Goal: Task Accomplishment & Management: Manage account settings

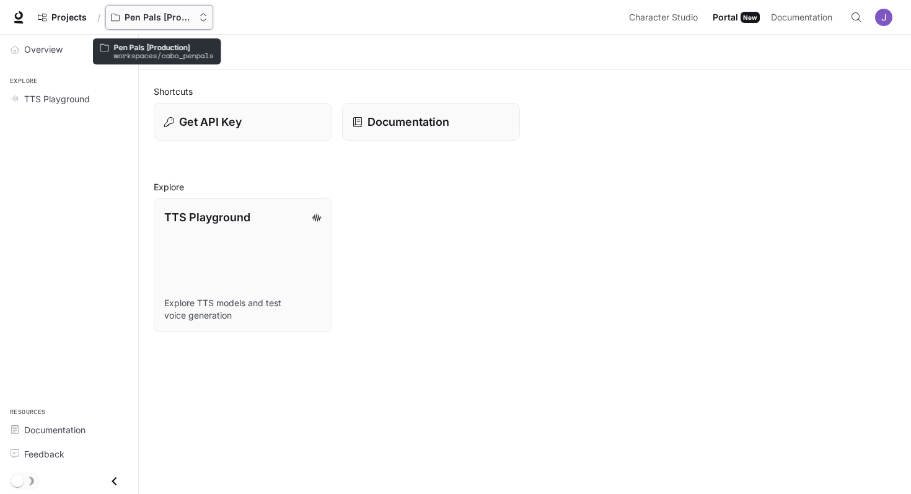
click at [157, 18] on p "Pen Pals [Production]" at bounding box center [159, 17] width 69 height 11
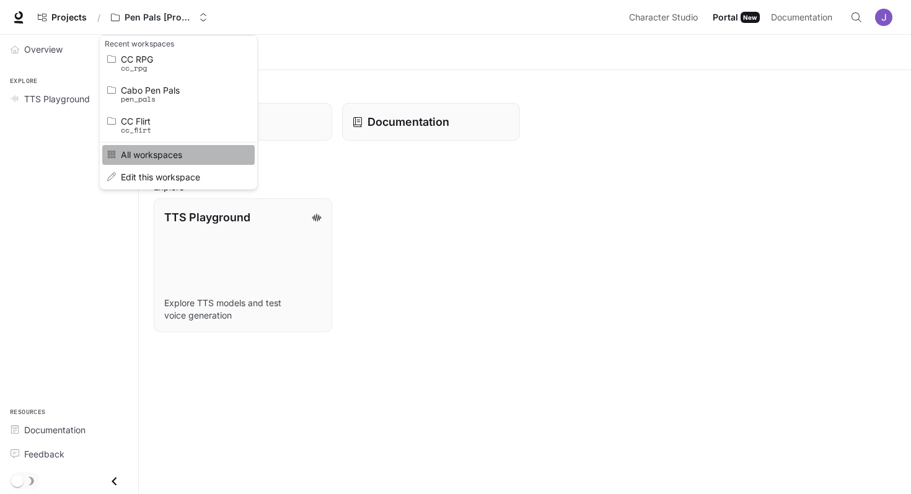
click at [156, 160] on link "All workspaces" at bounding box center [178, 154] width 152 height 19
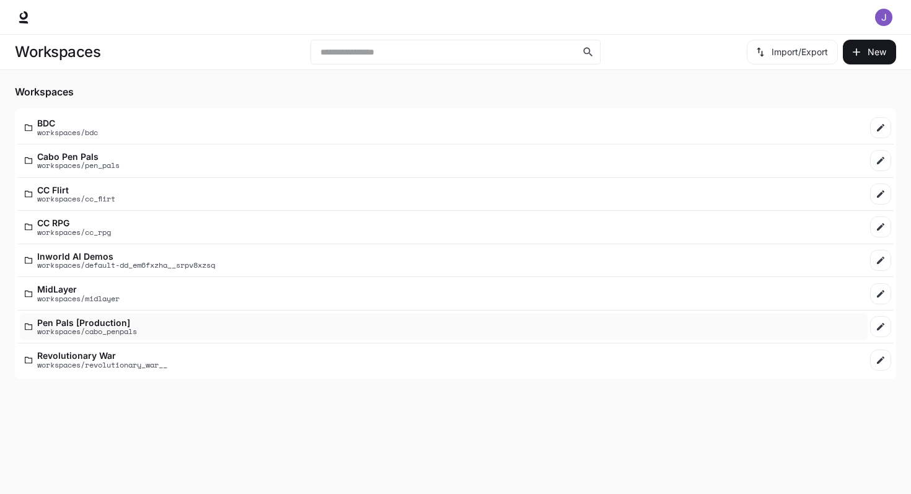
click at [86, 323] on p "Pen Pals [Production]" at bounding box center [87, 322] width 100 height 9
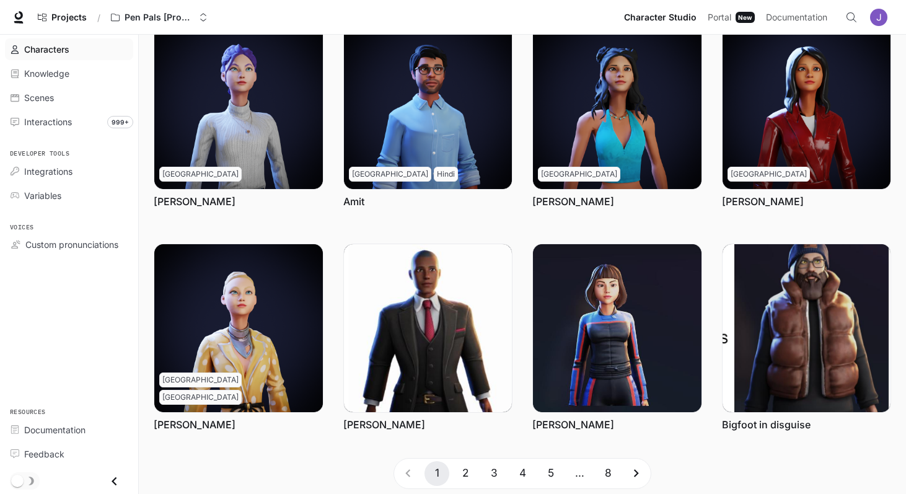
scroll to position [306, 0]
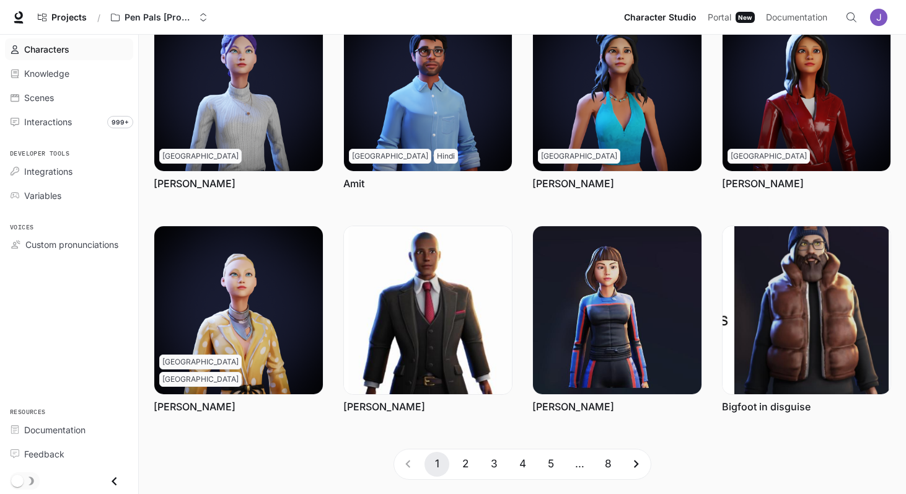
click at [640, 462] on icon "Go to next page" at bounding box center [636, 463] width 15 height 15
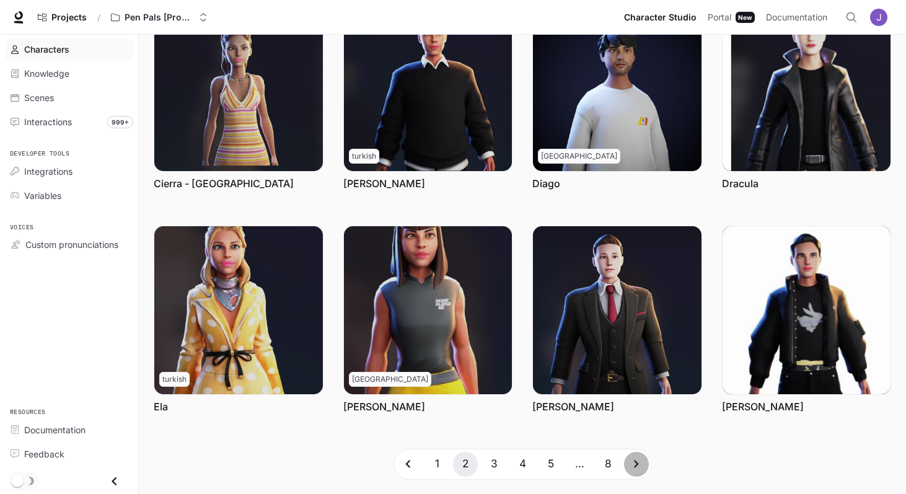
click at [640, 462] on icon "Go to next page" at bounding box center [636, 463] width 15 height 15
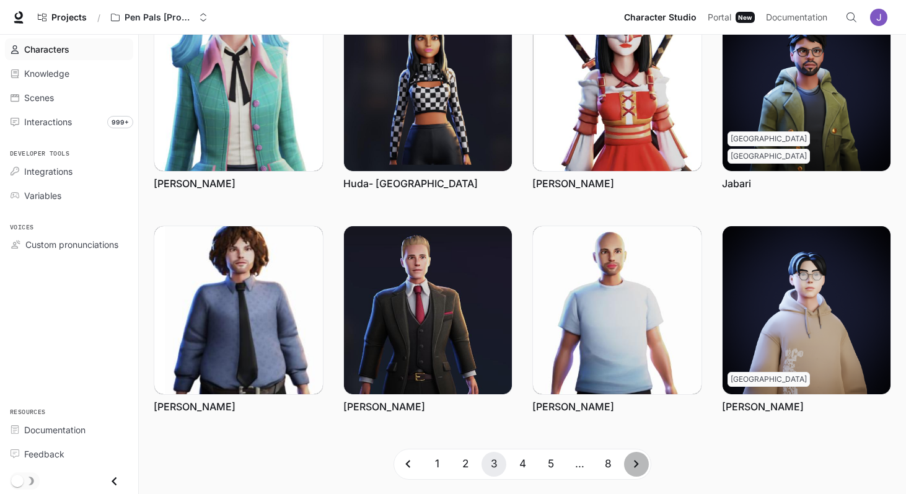
click at [640, 462] on icon "Go to next page" at bounding box center [636, 463] width 15 height 15
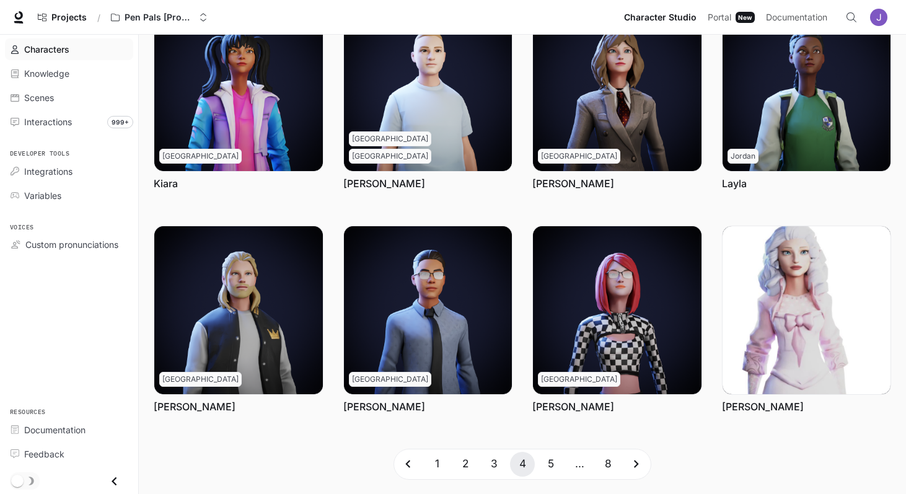
click at [640, 462] on icon "Go to next page" at bounding box center [636, 463] width 15 height 15
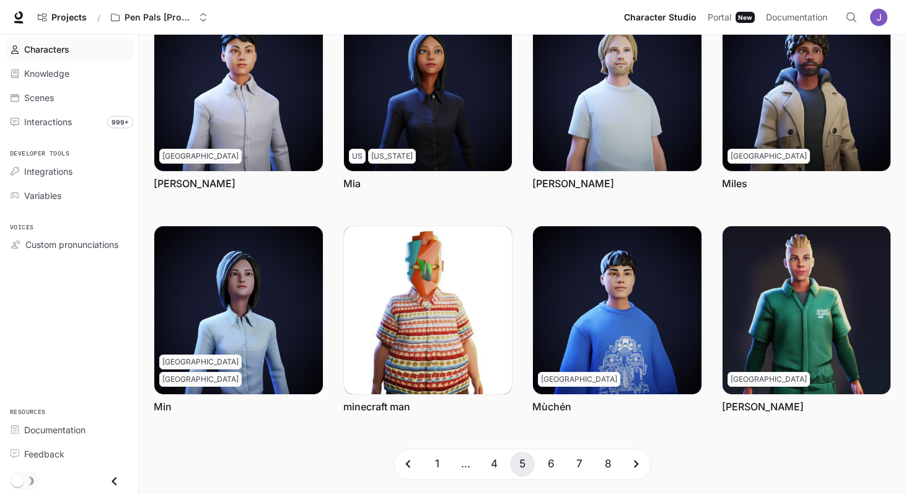
click at [640, 462] on icon "Go to next page" at bounding box center [636, 463] width 15 height 15
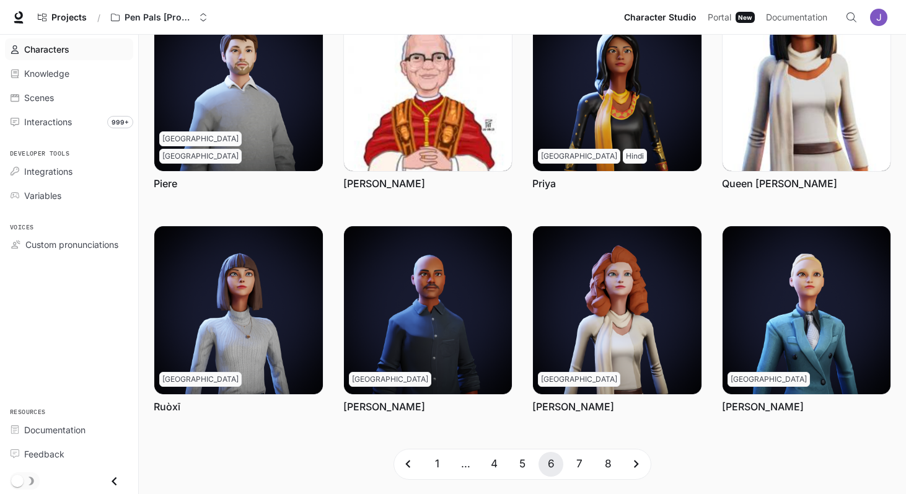
click at [640, 462] on icon "Go to next page" at bounding box center [636, 463] width 15 height 15
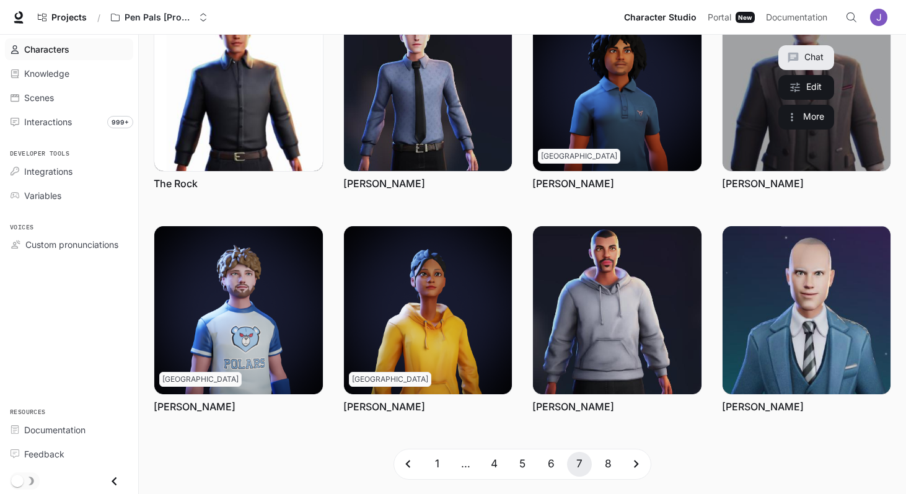
click at [781, 100] on div "Chat Edit More" at bounding box center [807, 87] width 56 height 84
click at [733, 95] on link "Trump" at bounding box center [807, 87] width 169 height 169
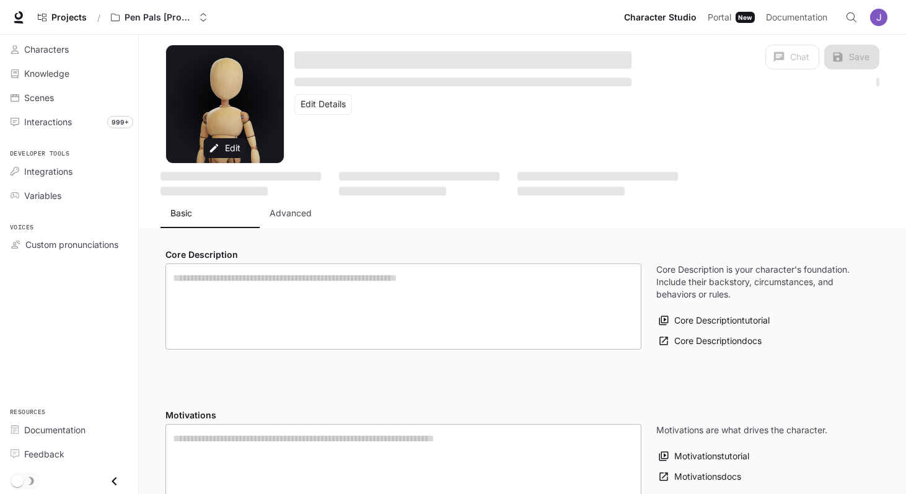
type textarea "**********"
type input "**********"
type input "****"
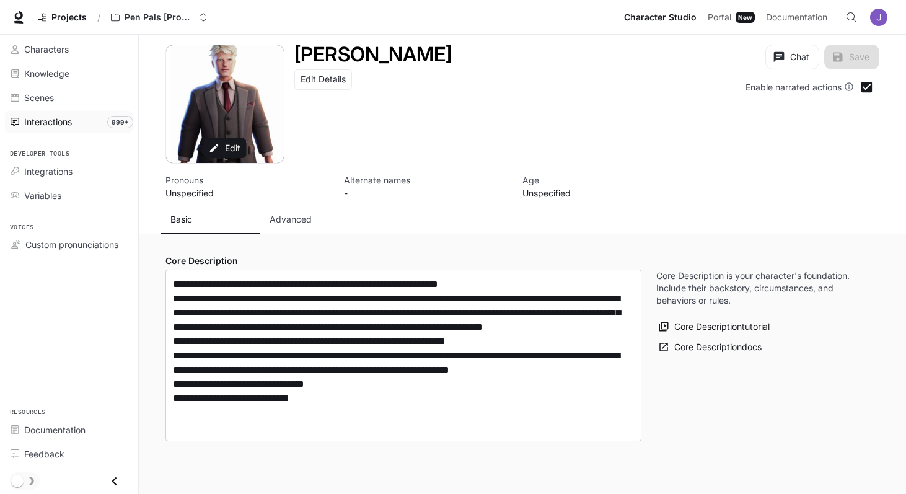
click at [58, 118] on span "Interactions" at bounding box center [48, 121] width 48 height 13
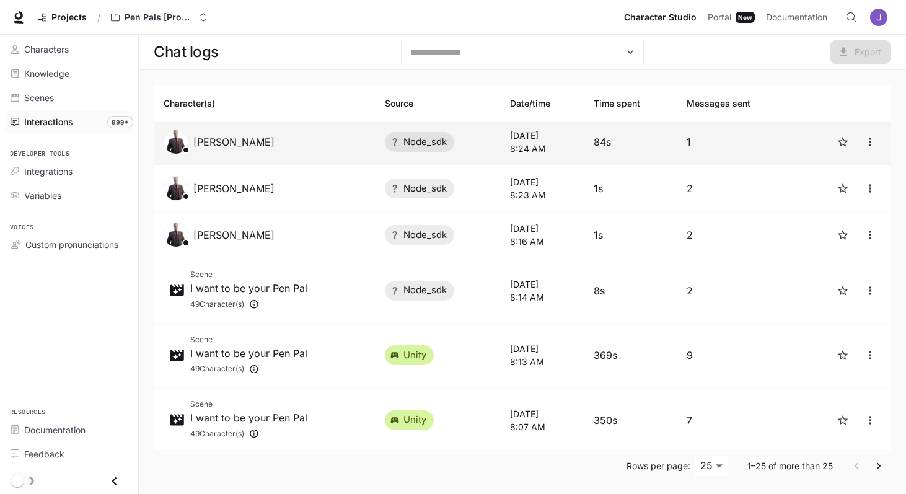
scroll to position [497, 0]
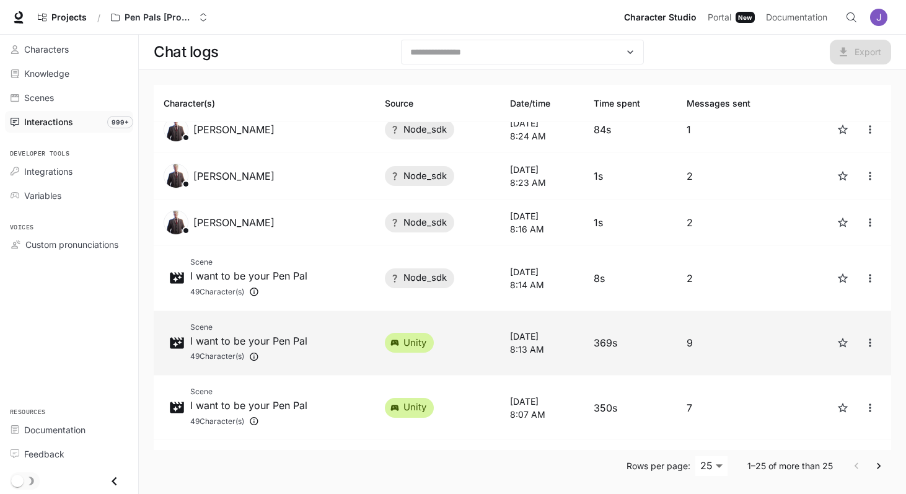
click at [699, 339] on td "9" at bounding box center [735, 343] width 117 height 64
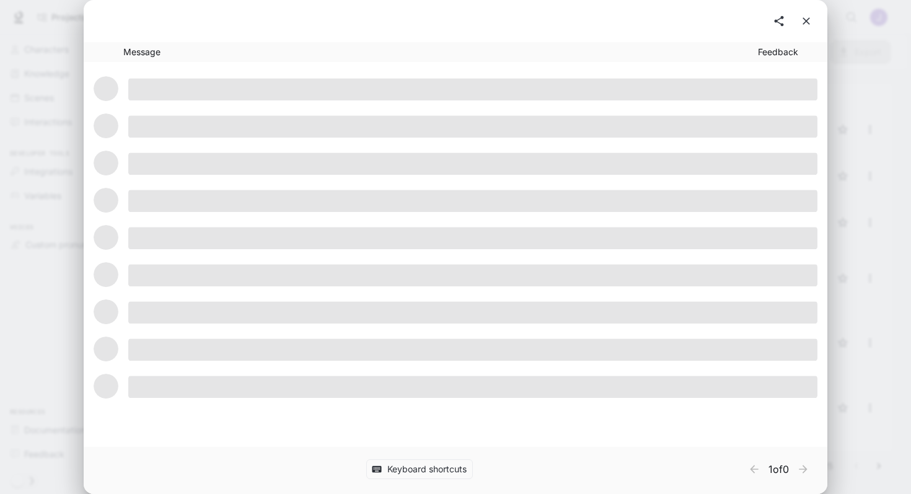
click at [806, 20] on icon "close" at bounding box center [806, 21] width 12 height 12
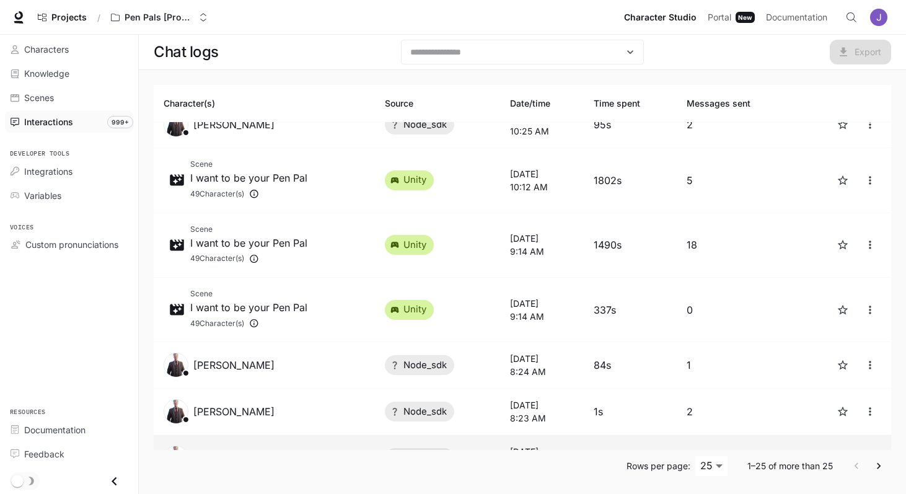
scroll to position [257, 0]
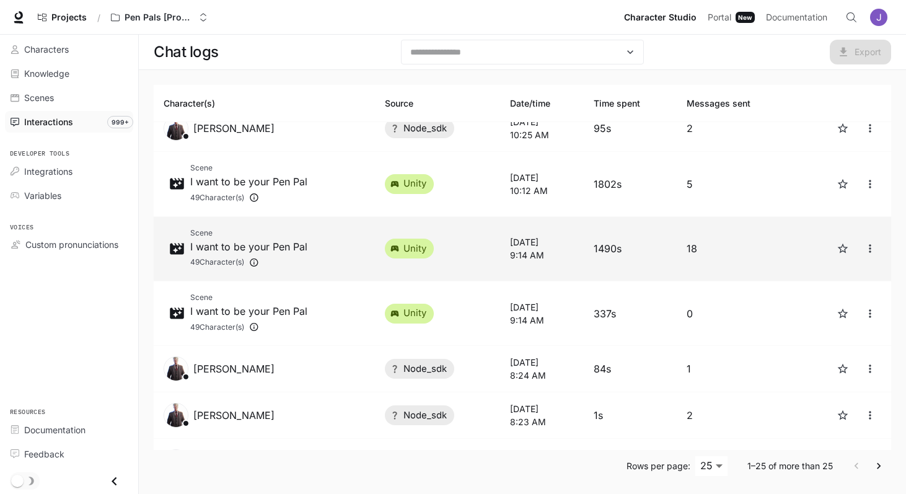
click at [713, 249] on p "18" at bounding box center [735, 248] width 97 height 15
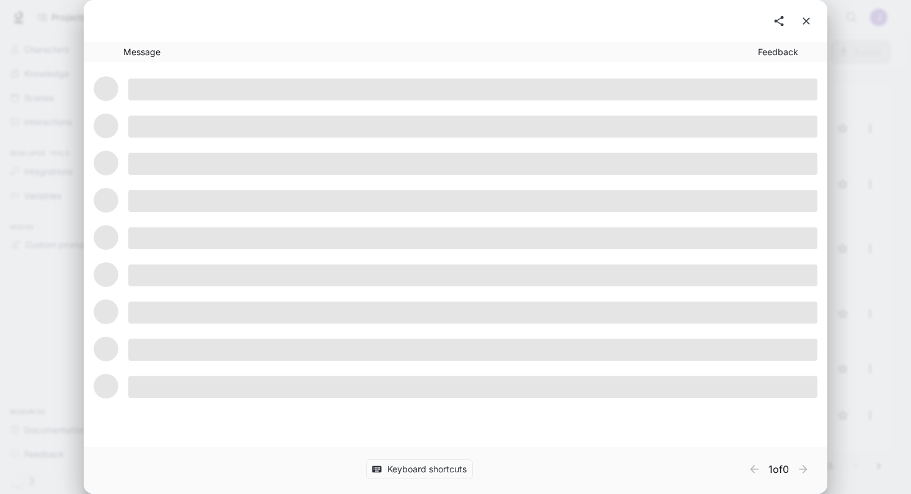
click at [806, 25] on icon "close" at bounding box center [806, 21] width 12 height 12
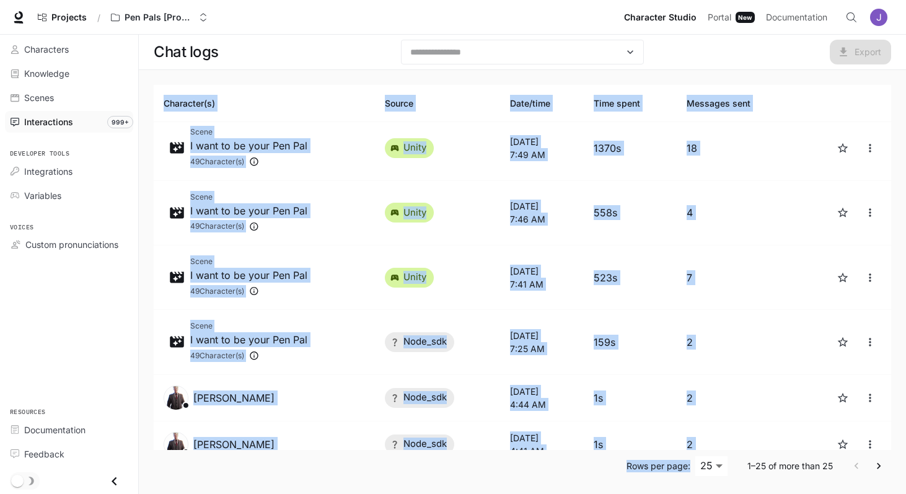
scroll to position [3, 0]
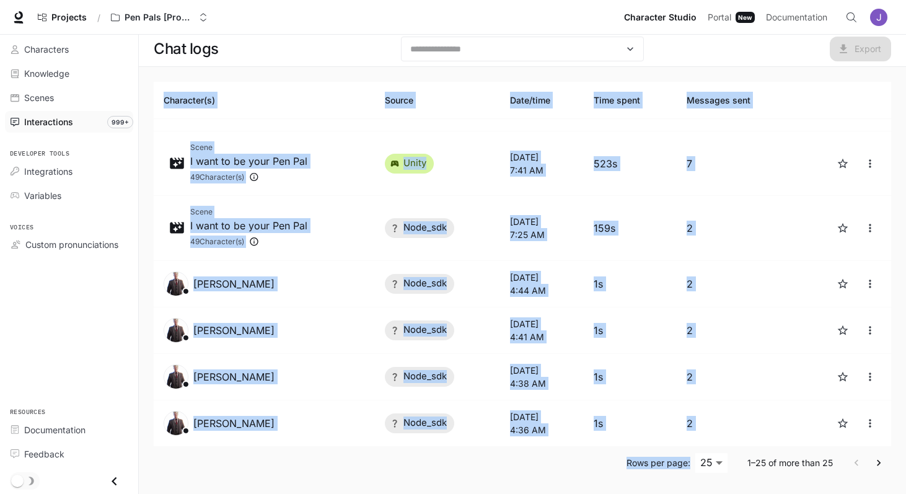
drag, startPoint x: 159, startPoint y: 94, endPoint x: 732, endPoint y: 493, distance: 698.2
click at [732, 493] on div "Character(s) Source Date/time Time spent Messages sent Scene I want to be your …" at bounding box center [522, 280] width 767 height 427
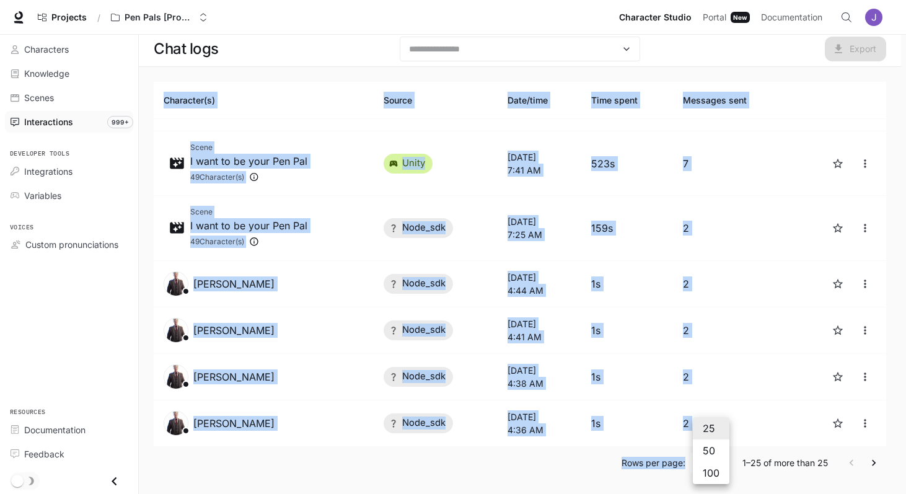
click at [721, 464] on body "Skip to main content Projects / Pen Pals [Production] Character Studio Characte…" at bounding box center [453, 245] width 906 height 497
click at [715, 474] on li "100" at bounding box center [711, 473] width 37 height 22
type input "***"
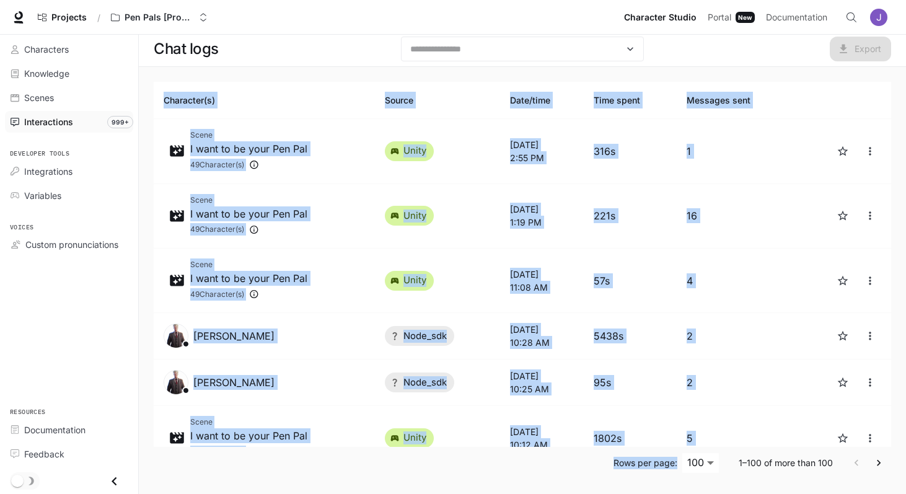
scroll to position [0, 0]
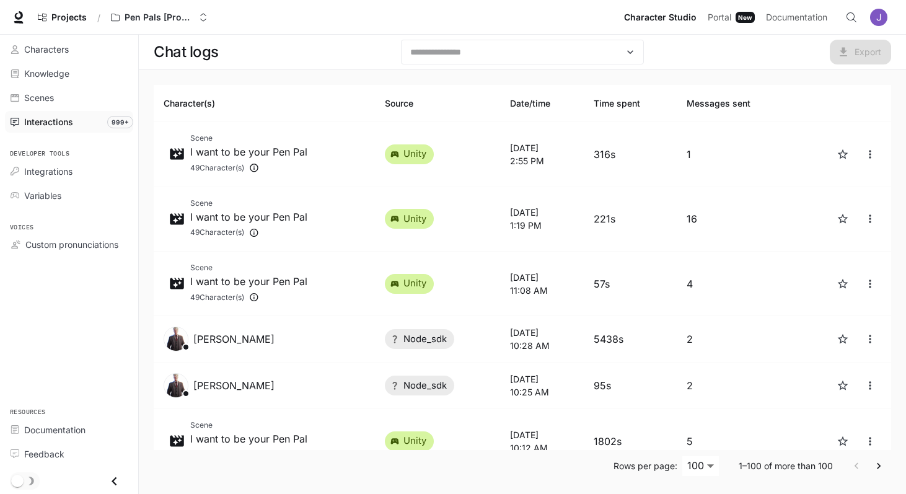
click at [161, 105] on th "Character(s)" at bounding box center [264, 103] width 221 height 37
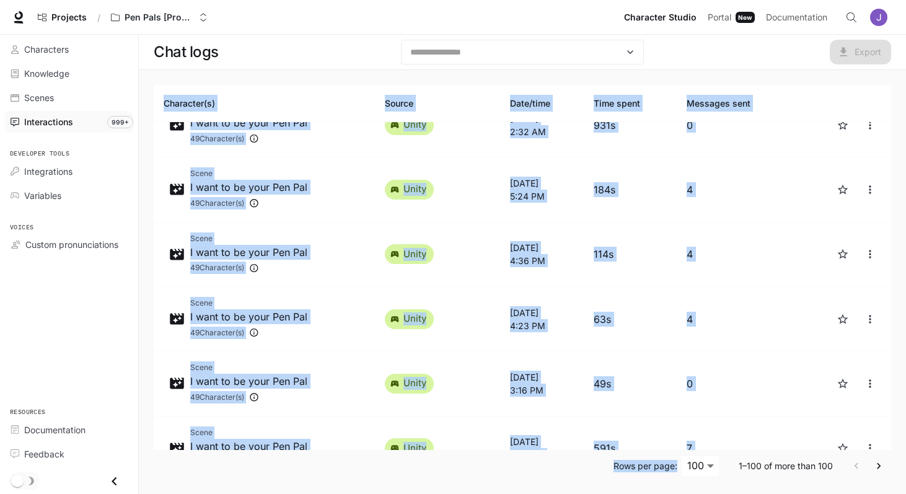
scroll to position [5976, 0]
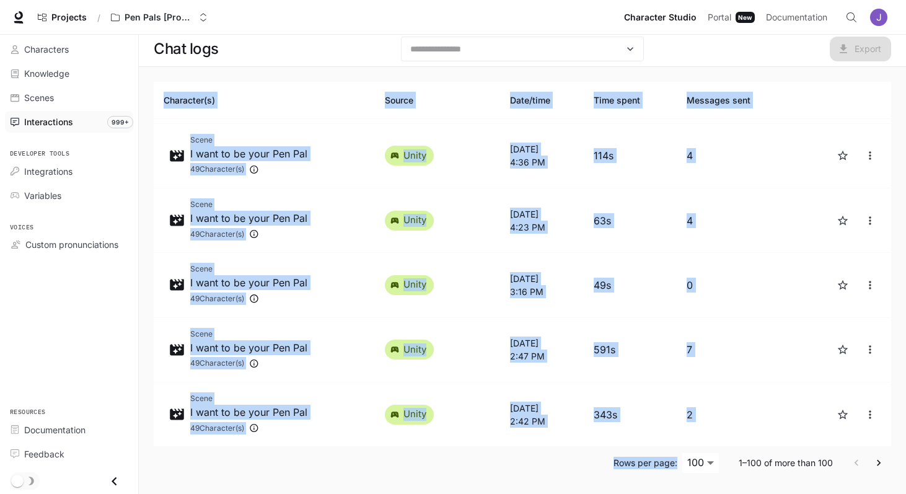
drag, startPoint x: 162, startPoint y: 100, endPoint x: 656, endPoint y: 492, distance: 630.5
click at [656, 492] on div "Character(s) Source Date/time Time spent Messages sent Scene I want to be your …" at bounding box center [522, 280] width 767 height 427
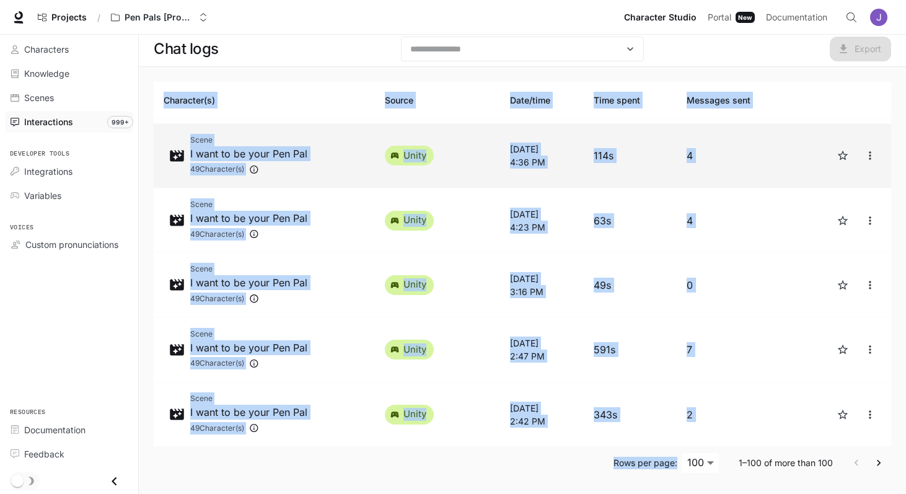
copy div "Character(s) Source Date/time Time spent Messages sent Scene I want to be your …"
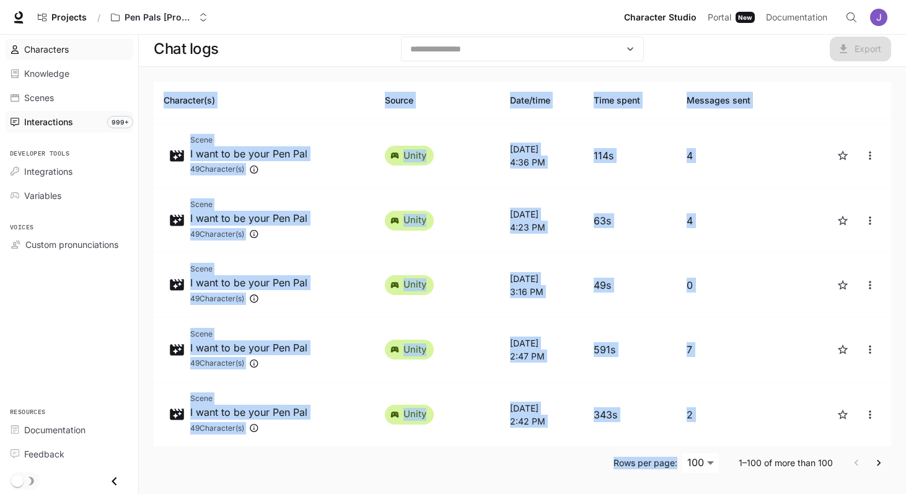
click at [59, 50] on span "Characters" at bounding box center [46, 49] width 45 height 13
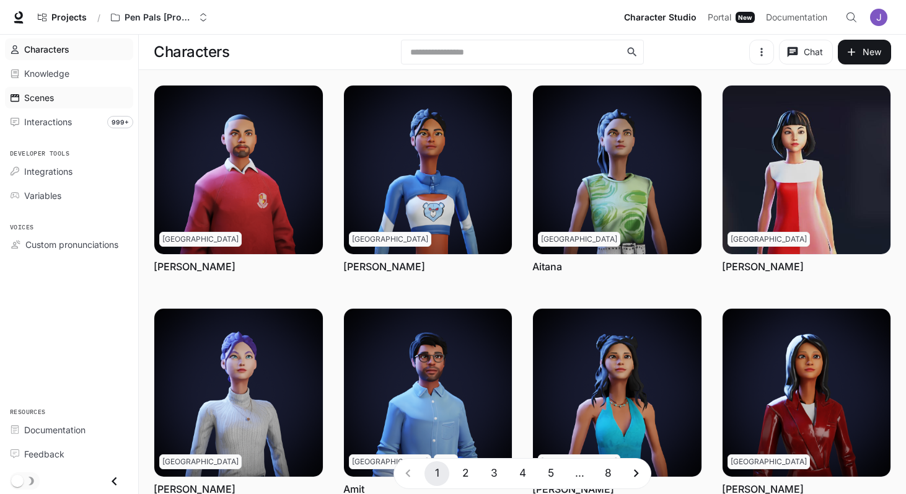
click at [40, 102] on span "Scenes" at bounding box center [39, 97] width 30 height 13
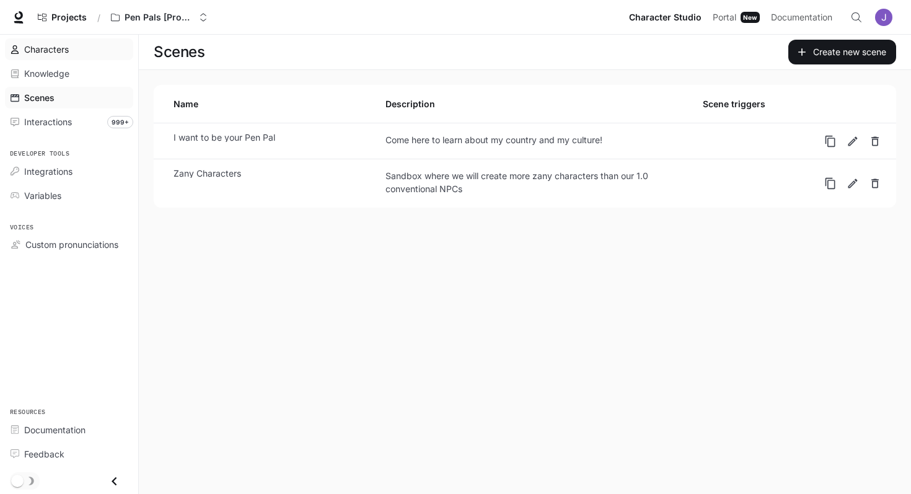
click at [58, 46] on span "Characters" at bounding box center [46, 49] width 45 height 13
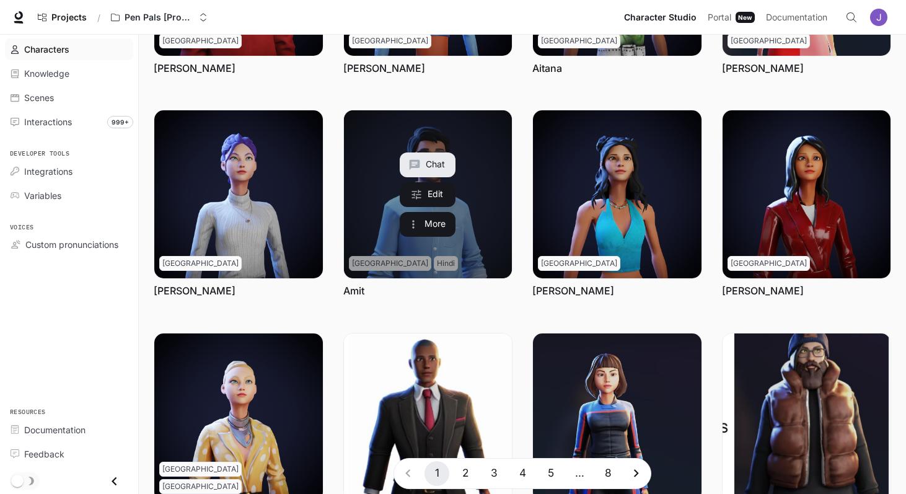
scroll to position [187, 0]
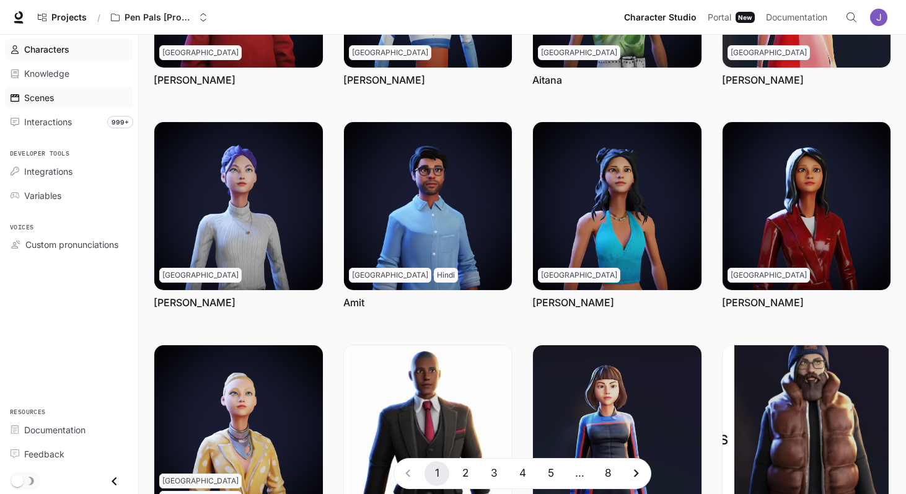
click at [49, 95] on span "Scenes" at bounding box center [39, 97] width 30 height 13
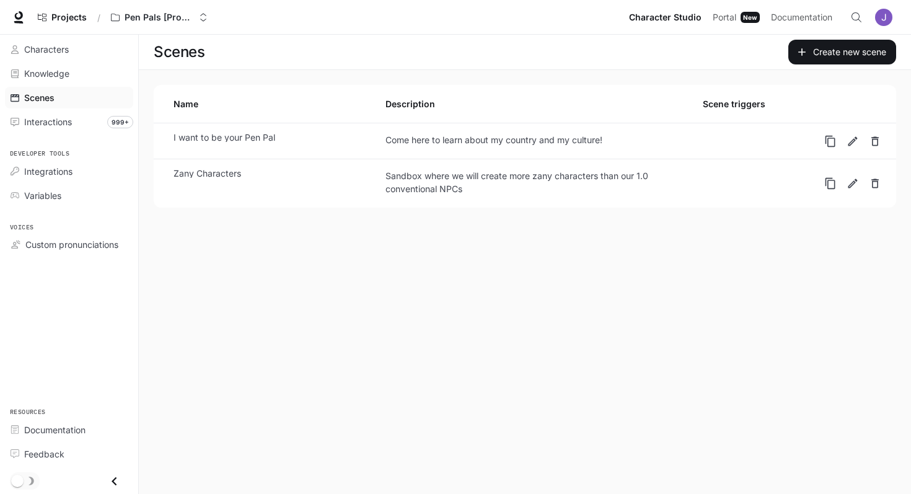
click at [319, 148] on link "I want to be your Pen Pal Come here to learn about my country and my culture!" at bounding box center [492, 140] width 656 height 25
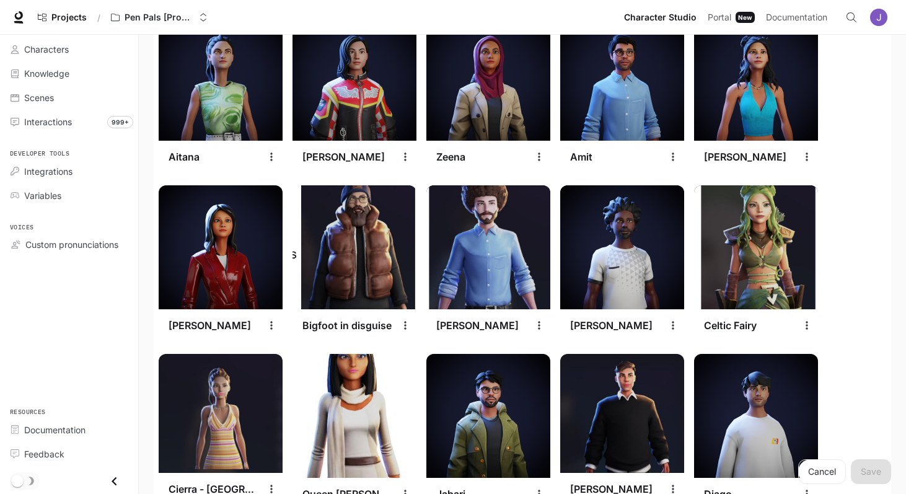
scroll to position [482, 0]
